Goal: Task Accomplishment & Management: Use online tool/utility

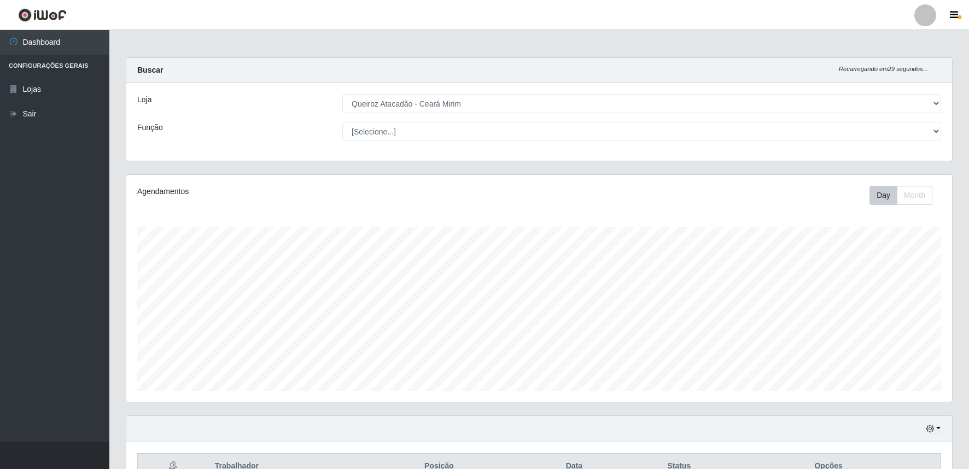
select select "465"
click at [933, 432] on icon "button" at bounding box center [931, 429] width 8 height 8
click at [887, 329] on button "Hoje" at bounding box center [897, 318] width 86 height 23
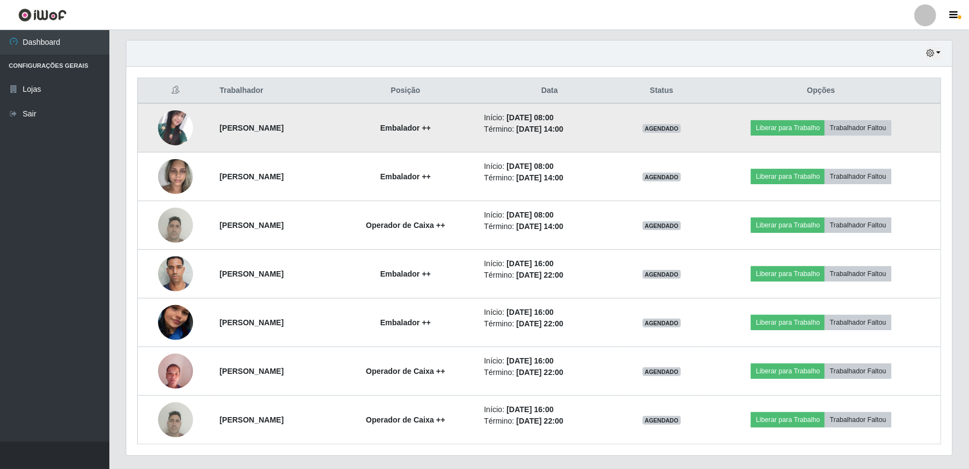
scroll to position [403, 0]
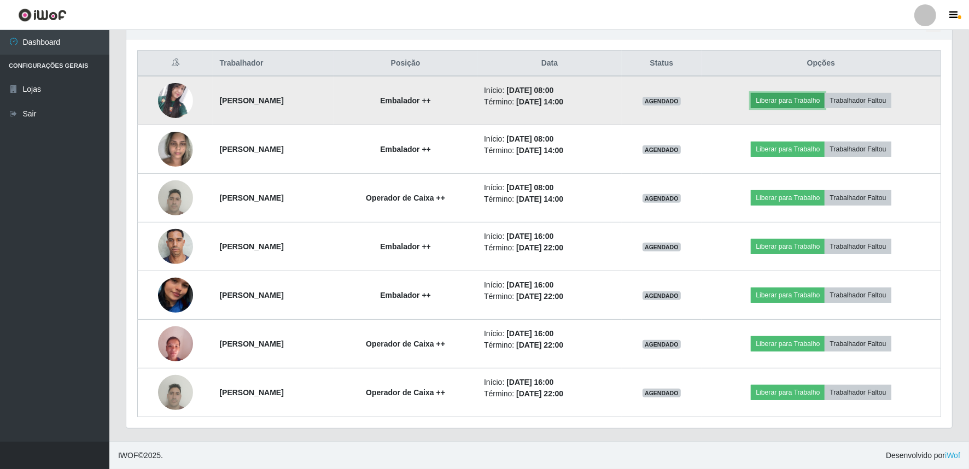
click at [792, 102] on button "Liberar para Trabalho" at bounding box center [788, 100] width 74 height 15
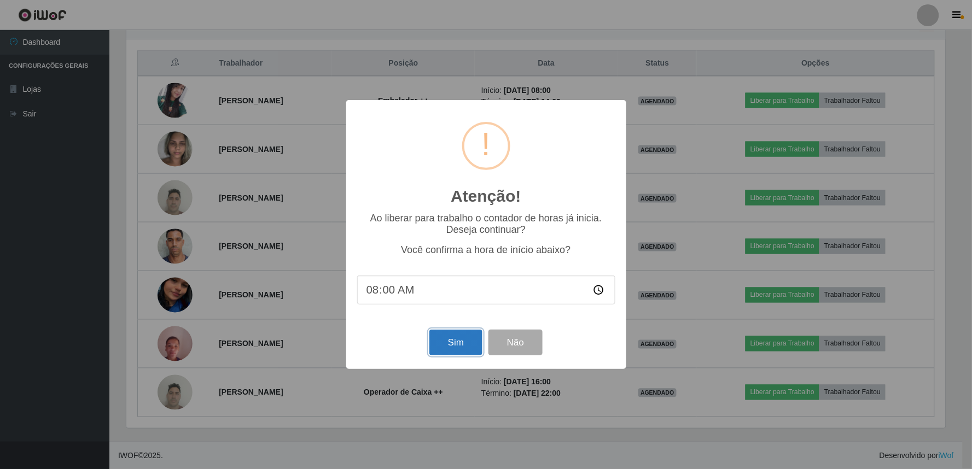
click at [463, 346] on button "Sim" at bounding box center [455, 343] width 53 height 26
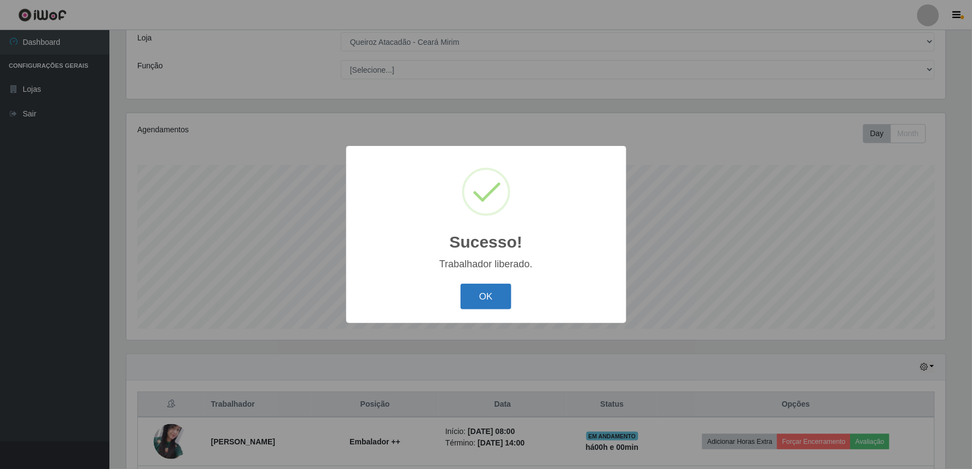
click at [493, 297] on button "OK" at bounding box center [486, 297] width 51 height 26
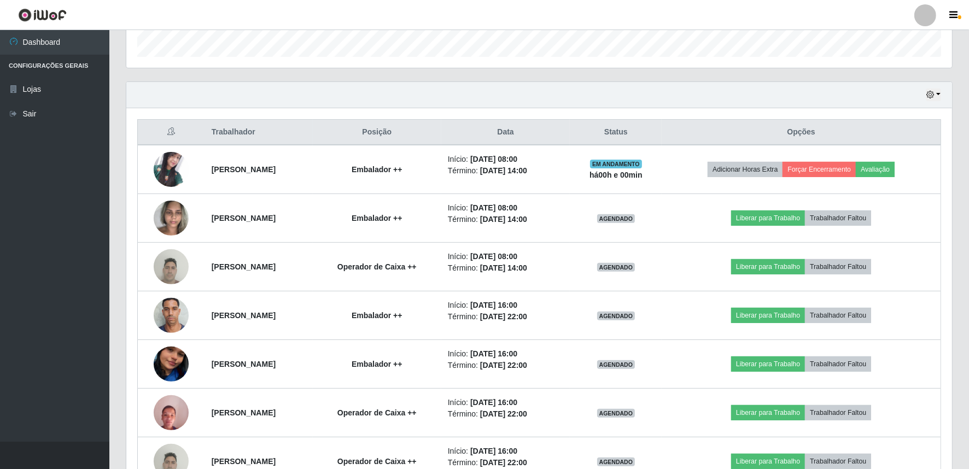
scroll to position [403, 0]
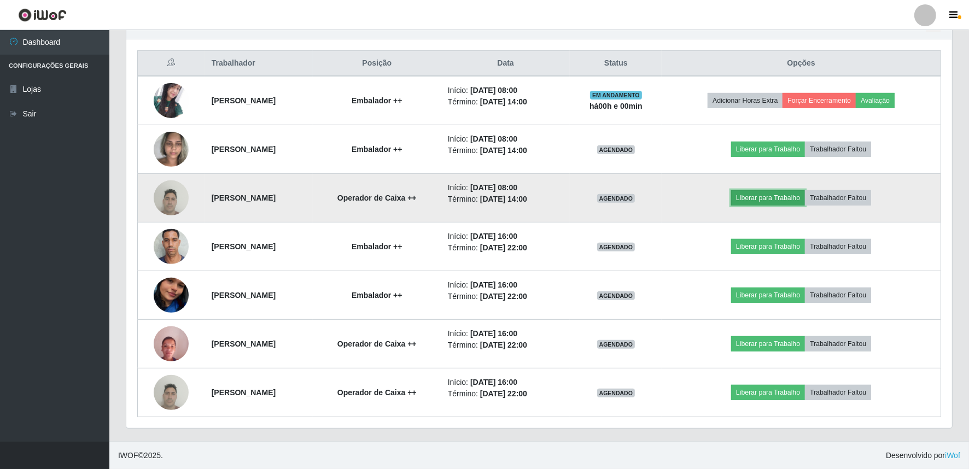
click at [796, 199] on button "Liberar para Trabalho" at bounding box center [768, 197] width 74 height 15
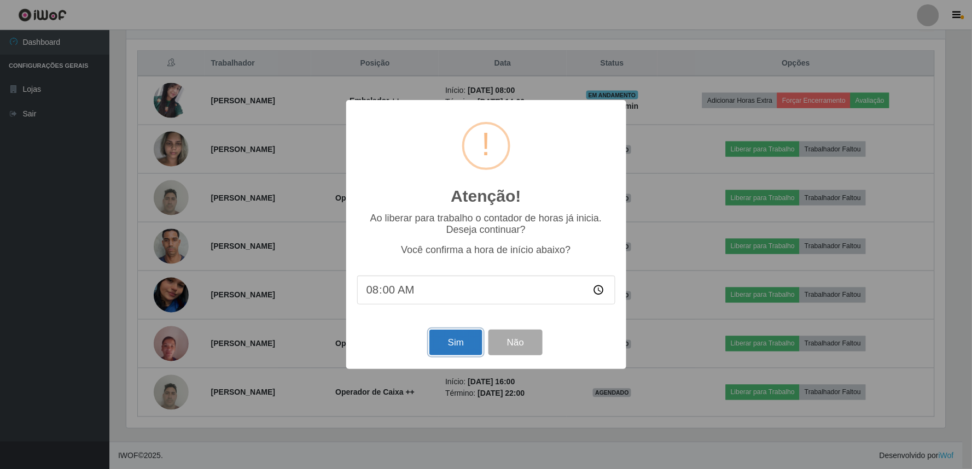
click at [464, 345] on button "Sim" at bounding box center [455, 343] width 53 height 26
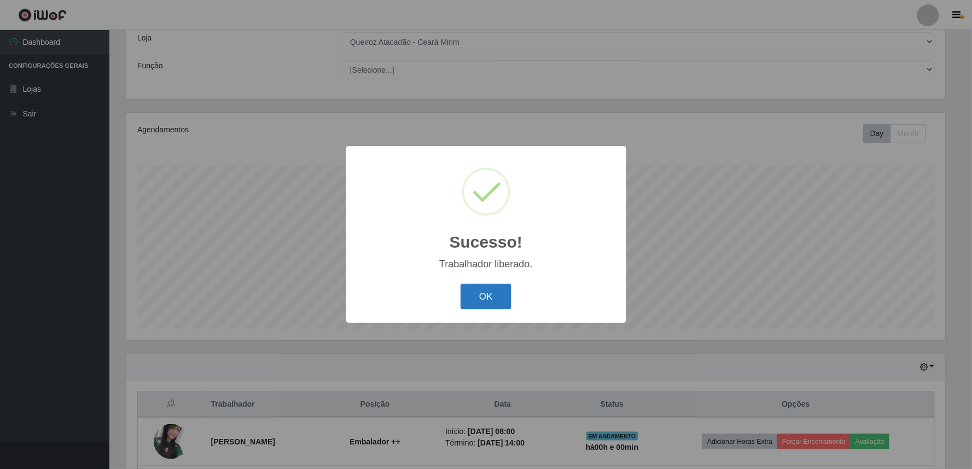
click at [476, 297] on button "OK" at bounding box center [486, 297] width 51 height 26
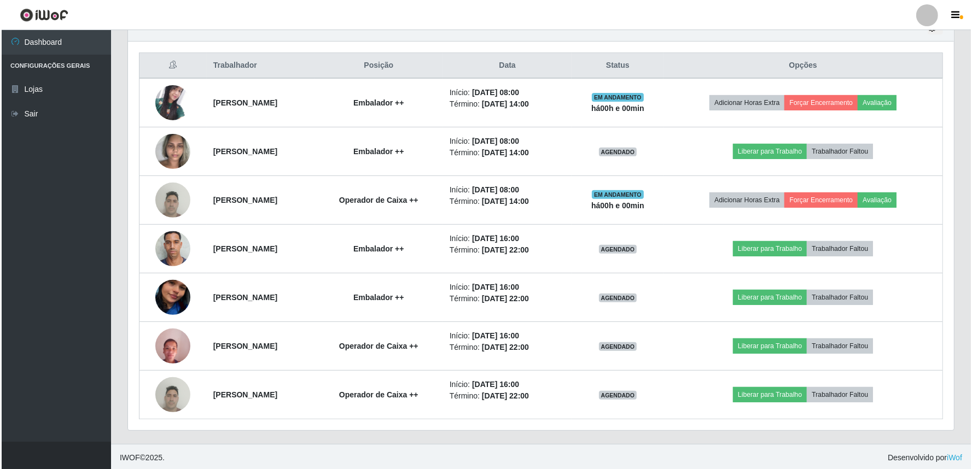
scroll to position [403, 0]
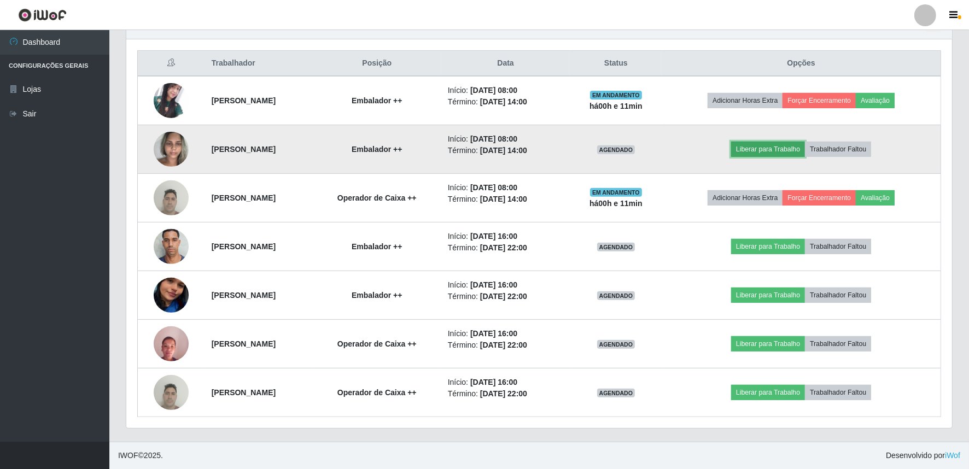
click at [775, 151] on button "Liberar para Trabalho" at bounding box center [768, 149] width 74 height 15
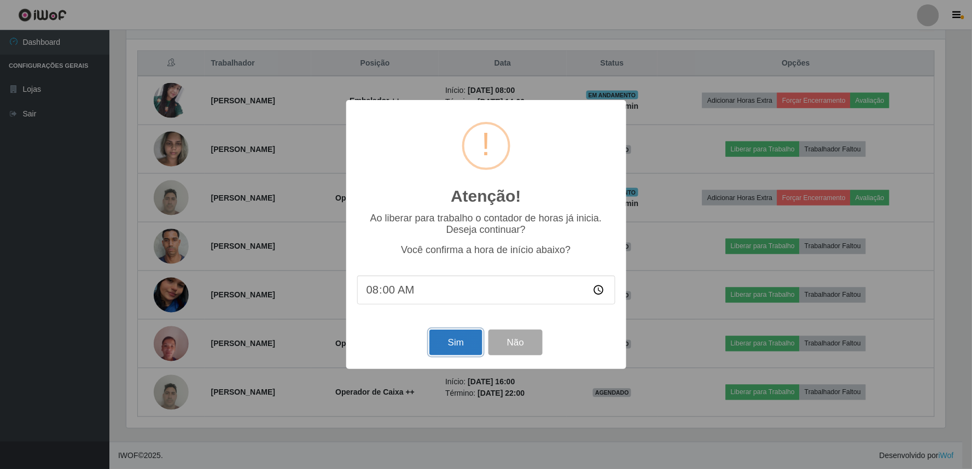
click at [466, 338] on button "Sim" at bounding box center [455, 343] width 53 height 26
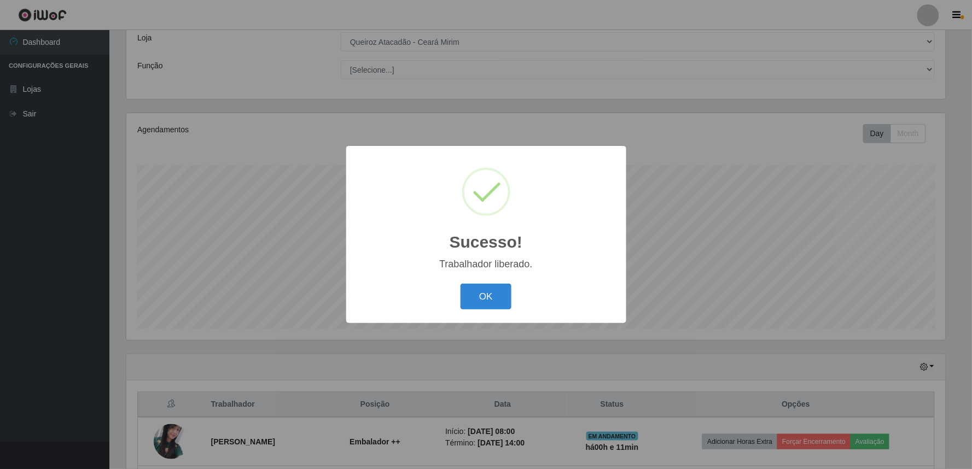
click at [492, 312] on div "OK Cancel" at bounding box center [486, 296] width 258 height 31
click at [491, 299] on button "OK" at bounding box center [486, 297] width 51 height 26
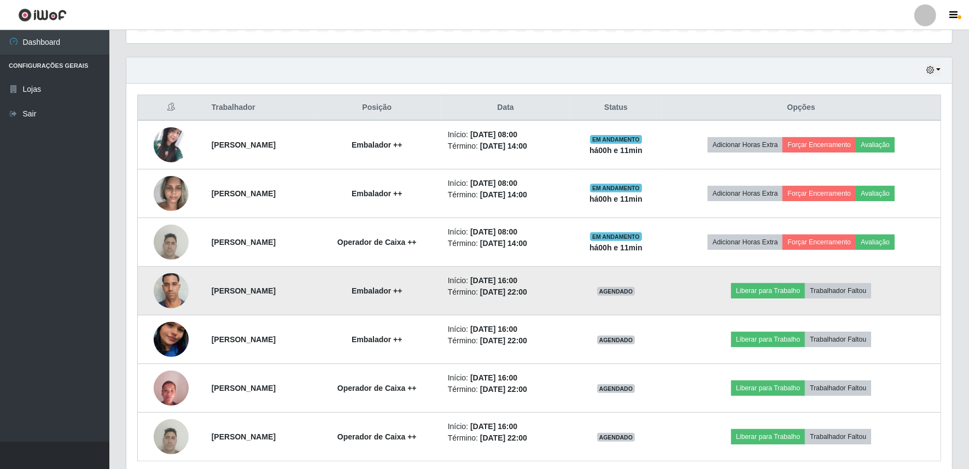
scroll to position [386, 0]
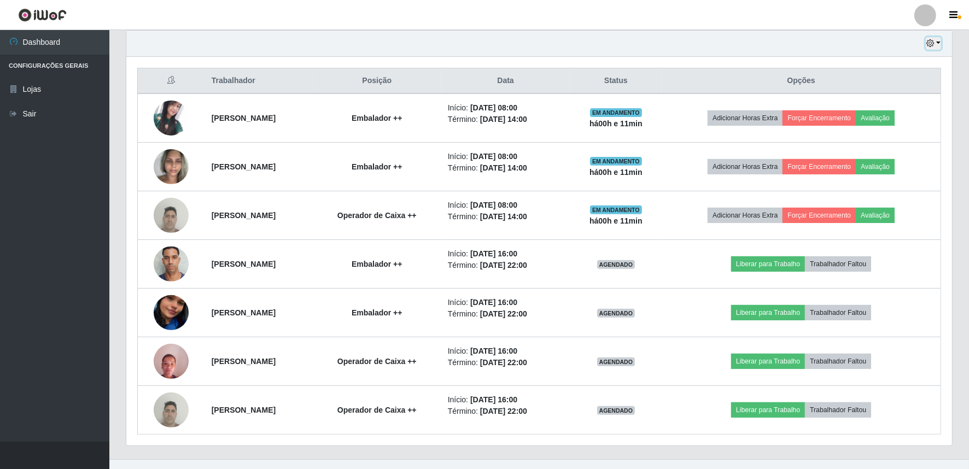
click at [939, 44] on button "button" at bounding box center [933, 43] width 15 height 13
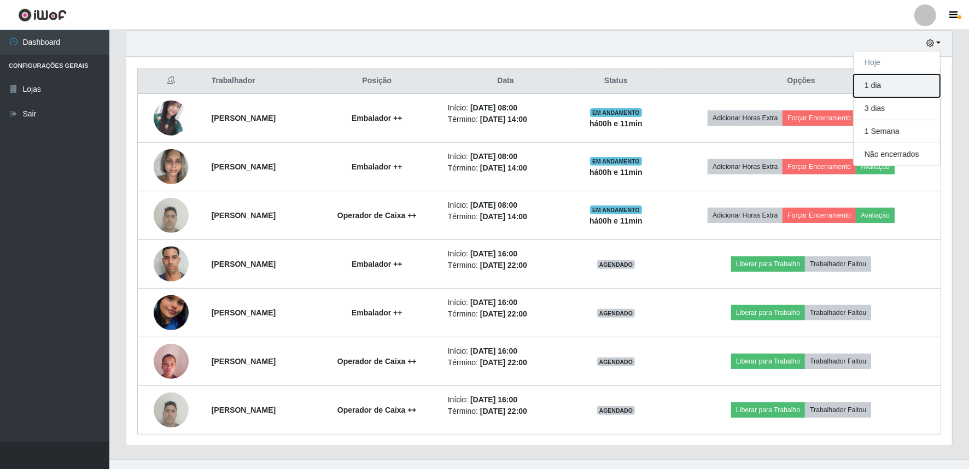
click at [877, 82] on button "1 dia" at bounding box center [897, 85] width 86 height 23
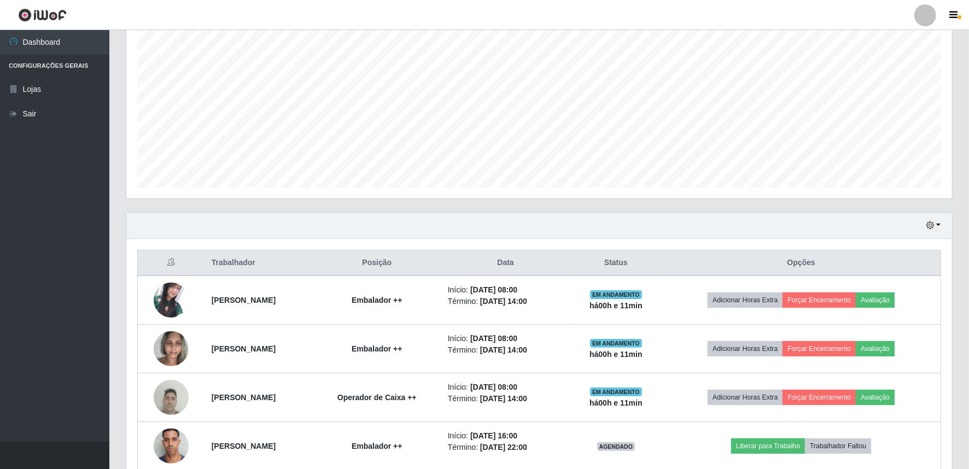
scroll to position [62, 0]
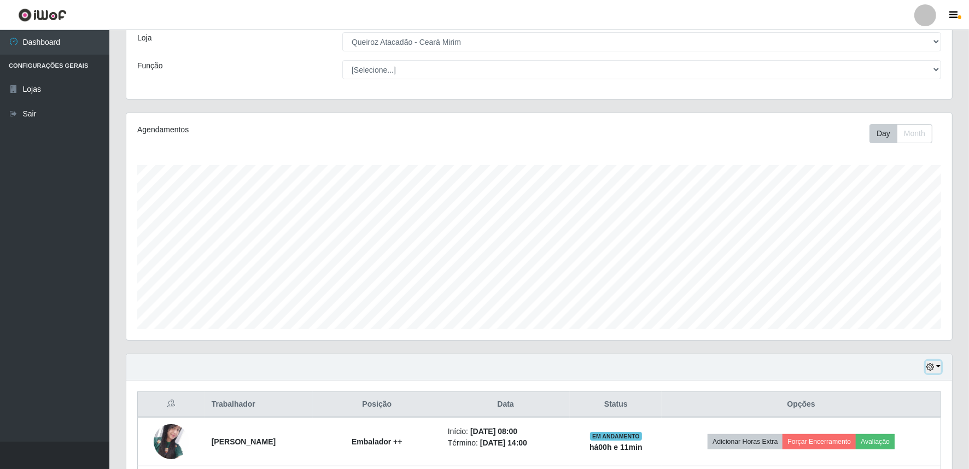
click at [939, 364] on button "button" at bounding box center [933, 367] width 15 height 13
click at [900, 260] on button "Hoje" at bounding box center [897, 257] width 86 height 23
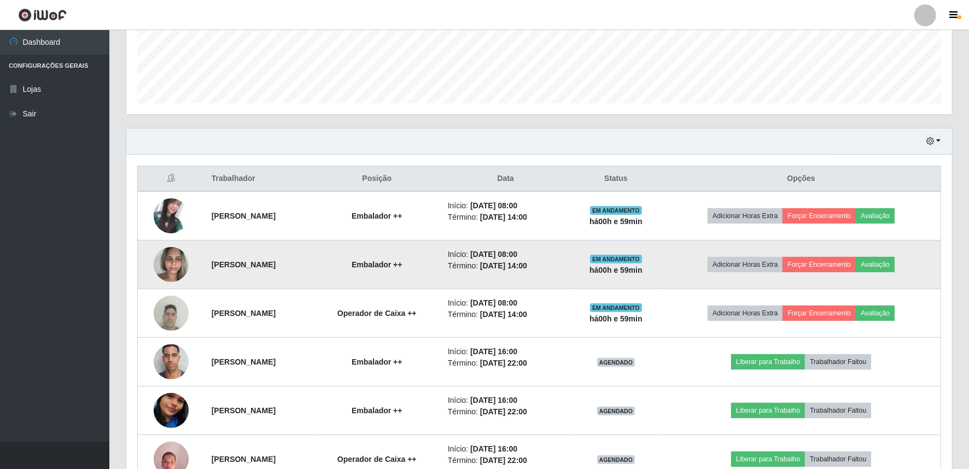
scroll to position [160, 0]
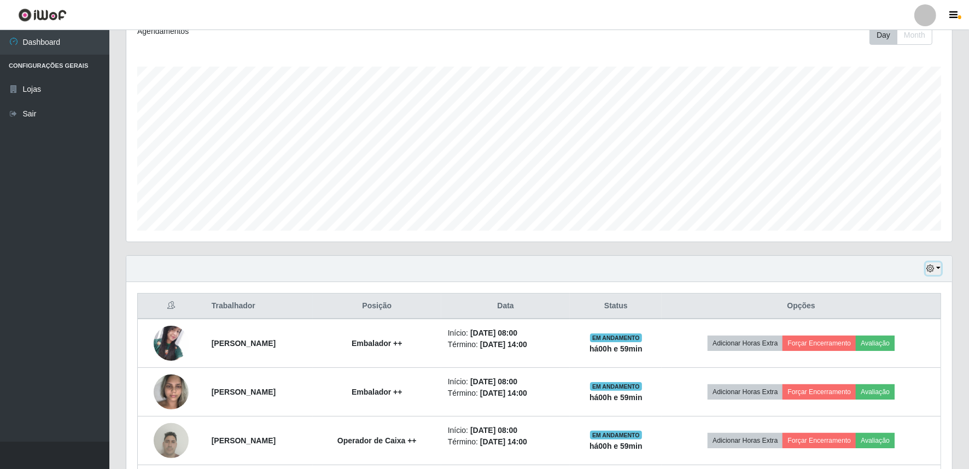
click at [938, 268] on button "button" at bounding box center [933, 269] width 15 height 13
click at [906, 314] on button "1 dia" at bounding box center [897, 311] width 86 height 23
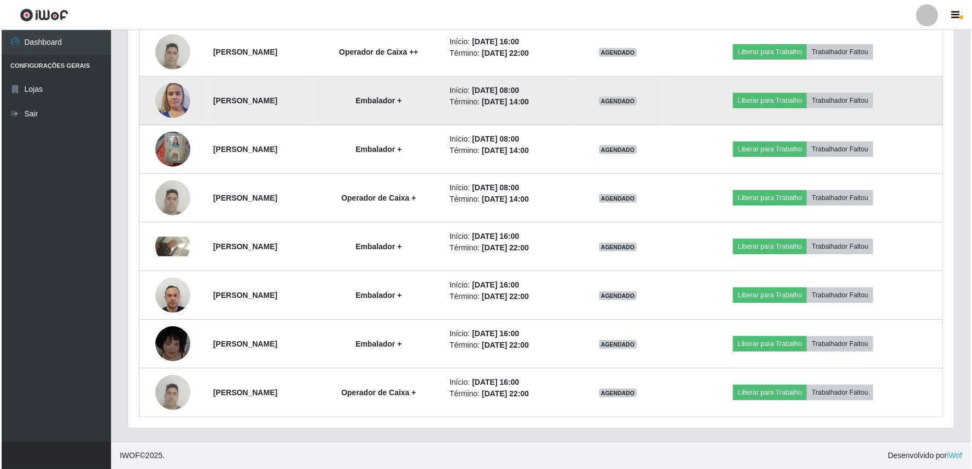
scroll to position [745, 0]
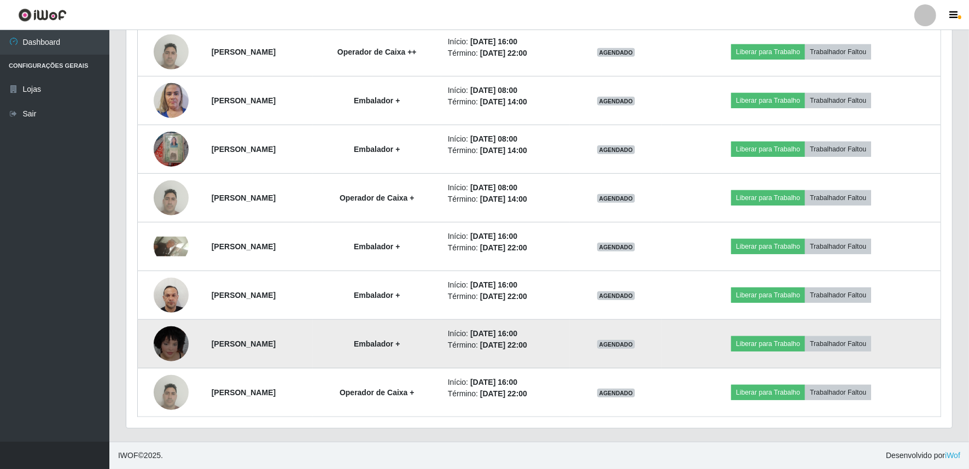
click at [170, 350] on img at bounding box center [171, 344] width 35 height 46
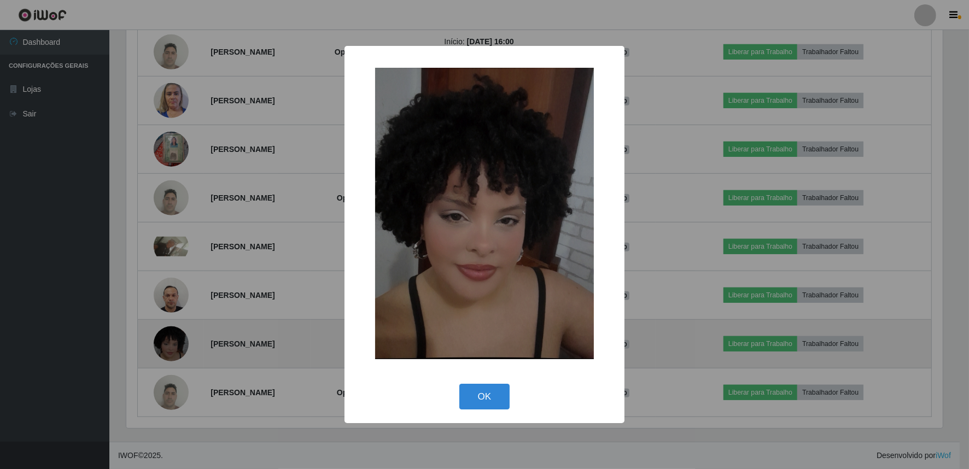
scroll to position [226, 819]
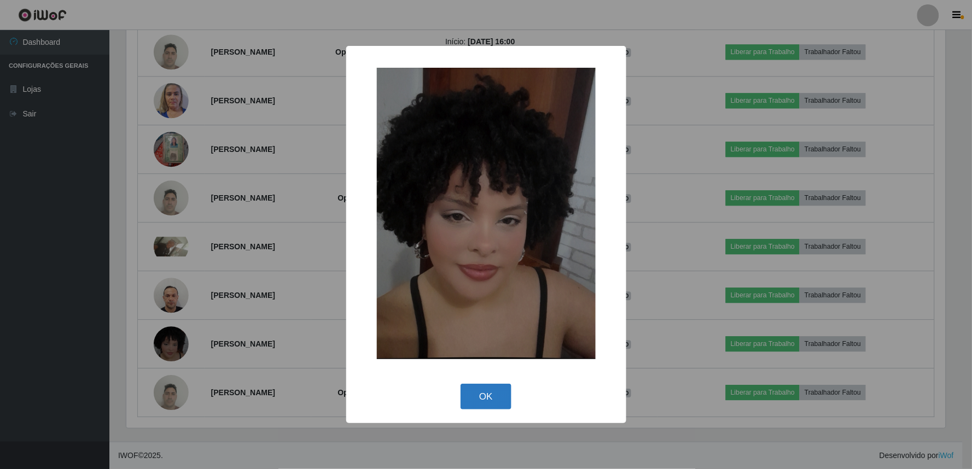
click at [490, 399] on button "OK" at bounding box center [486, 397] width 51 height 26
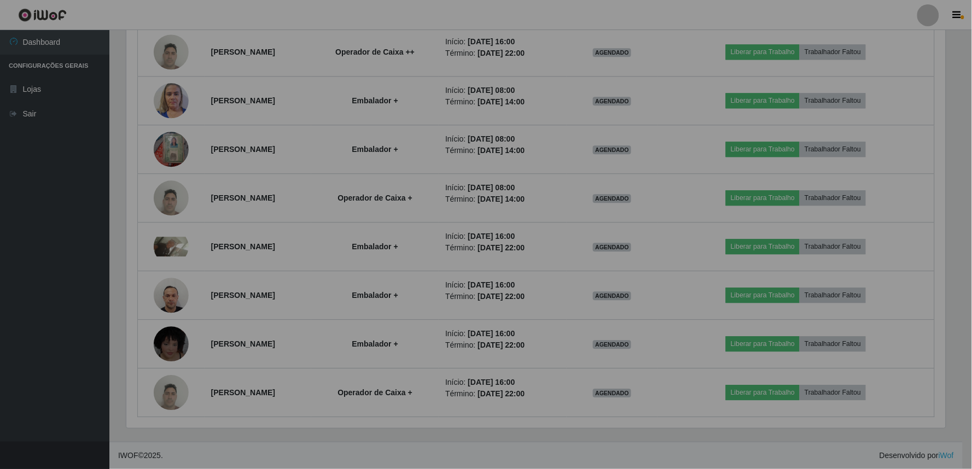
scroll to position [226, 826]
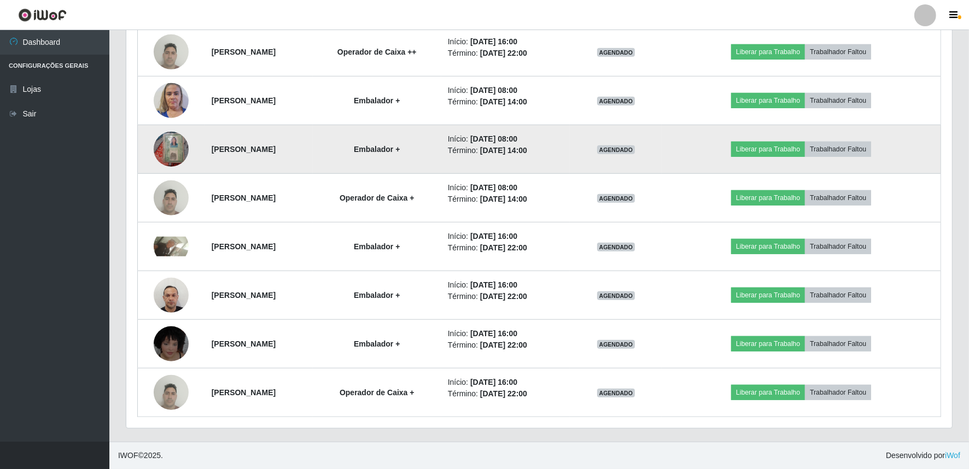
click at [164, 149] on img at bounding box center [171, 149] width 35 height 46
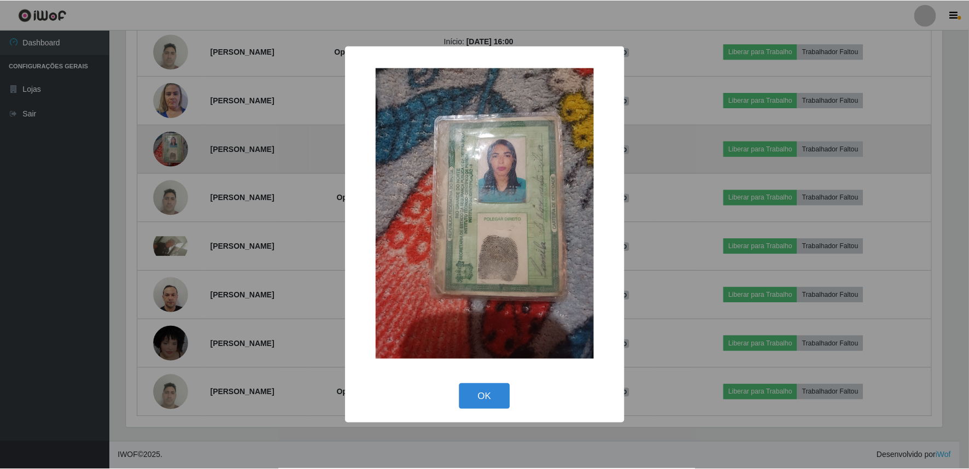
scroll to position [226, 819]
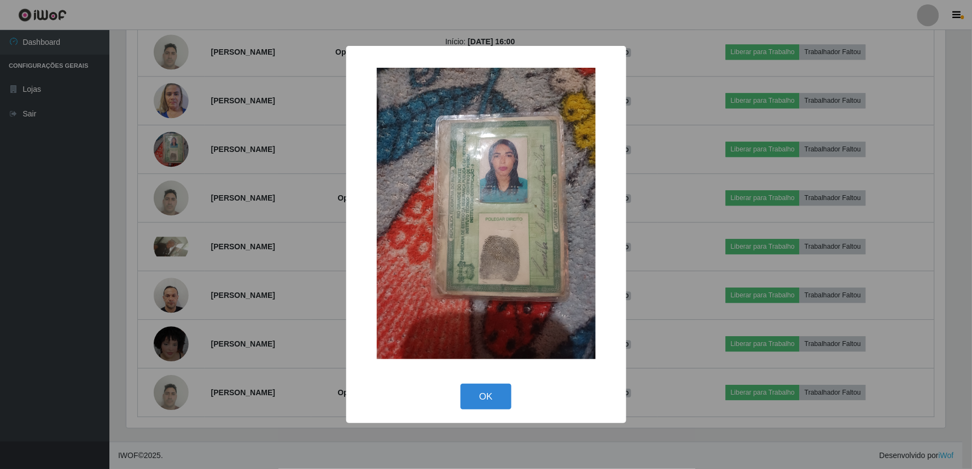
click at [509, 218] on img at bounding box center [486, 214] width 219 height 292
click at [485, 395] on button "OK" at bounding box center [486, 397] width 51 height 26
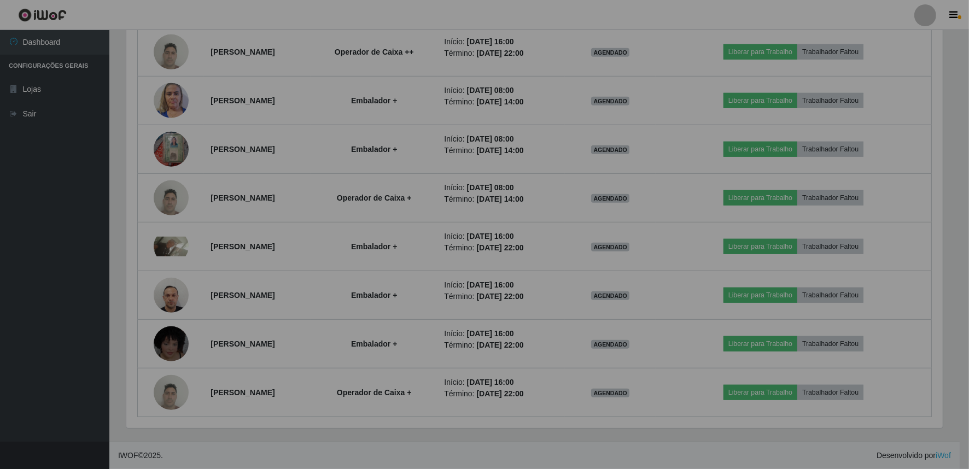
scroll to position [226, 826]
